Goal: Navigation & Orientation: Understand site structure

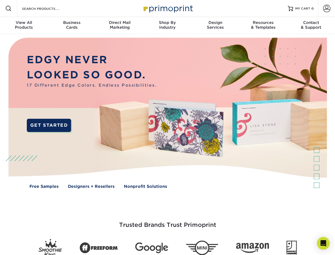
click at [167, 127] on img at bounding box center [168, 117] width 332 height 166
click at [8, 8] on span at bounding box center [8, 8] width 6 height 6
click at [327, 8] on span at bounding box center [326, 8] width 7 height 7
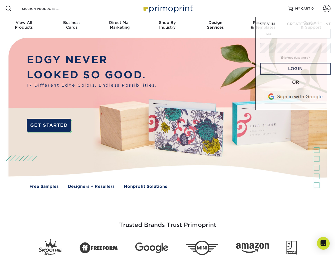
click at [24, 25] on div "View All Products" at bounding box center [24, 25] width 48 height 10
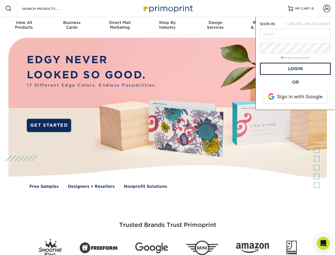
click at [72, 25] on div "Business Cards" at bounding box center [72, 25] width 48 height 10
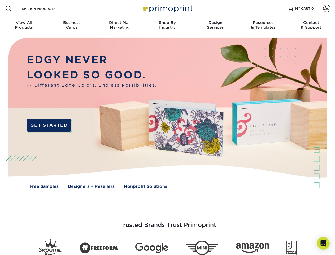
click at [120, 25] on div "Direct Mail Marketing" at bounding box center [120, 25] width 48 height 10
click at [167, 25] on div "Shop By Industry" at bounding box center [168, 25] width 48 height 10
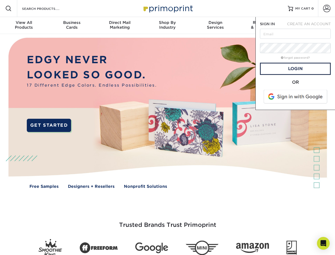
click at [215, 25] on div "Design Services" at bounding box center [216, 25] width 48 height 10
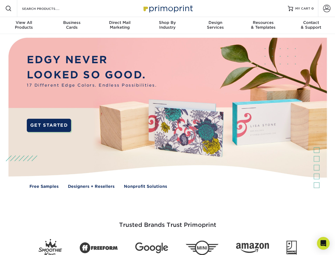
click at [263, 25] on span "SIGN IN" at bounding box center [267, 24] width 15 height 4
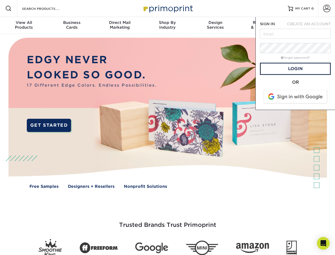
click at [311, 25] on div "Contact & Support" at bounding box center [311, 25] width 48 height 10
